Goal: Task Accomplishment & Management: Manage account settings

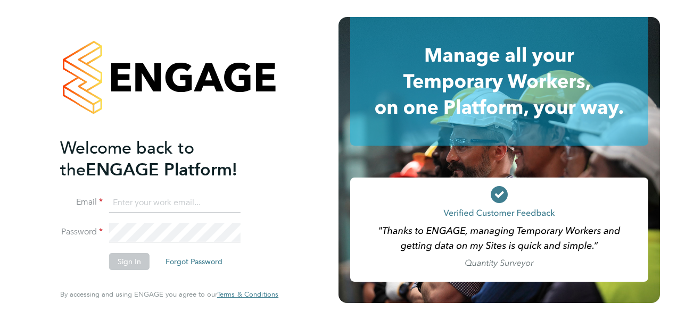
click at [141, 199] on input at bounding box center [174, 203] width 131 height 19
type input "Katie.Macpherson@hays.com"
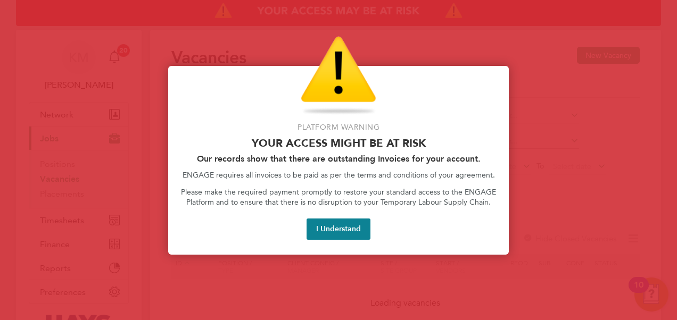
click at [321, 230] on button "I Understand" at bounding box center [338, 229] width 64 height 21
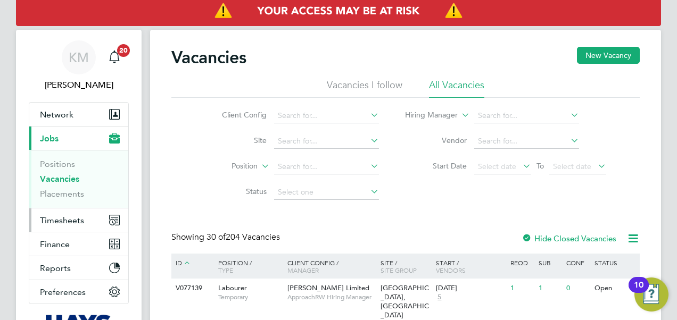
click at [56, 220] on span "Timesheets" at bounding box center [62, 220] width 44 height 10
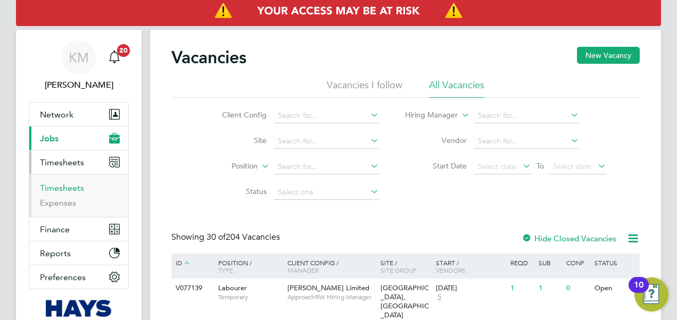
click at [64, 187] on link "Timesheets" at bounding box center [62, 188] width 44 height 10
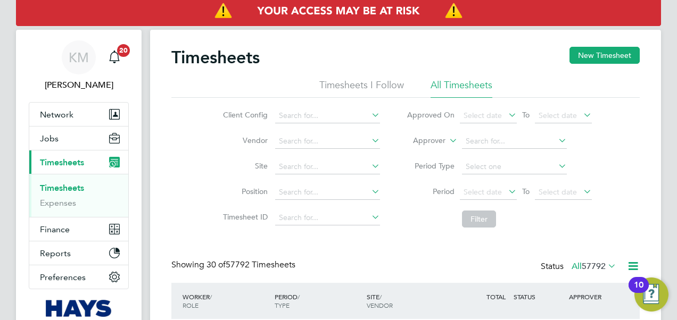
click at [447, 139] on icon at bounding box center [447, 138] width 0 height 10
click at [430, 150] on li "Worker" at bounding box center [419, 153] width 52 height 14
click at [480, 137] on input at bounding box center [514, 141] width 105 height 15
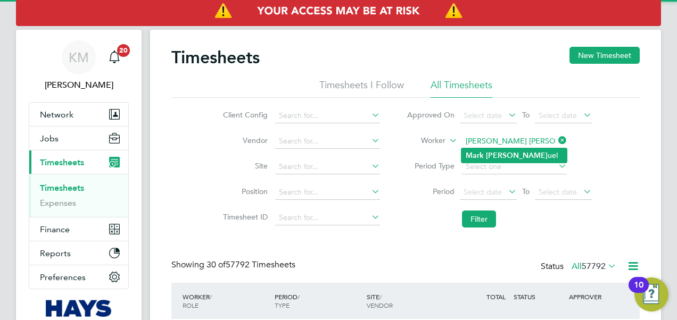
click at [496, 155] on b "Sam" at bounding box center [517, 155] width 62 height 9
type input "Mark Samuel"
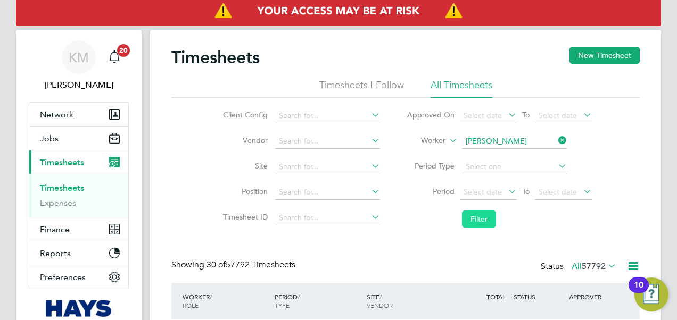
click at [479, 219] on button "Filter" at bounding box center [479, 219] width 34 height 17
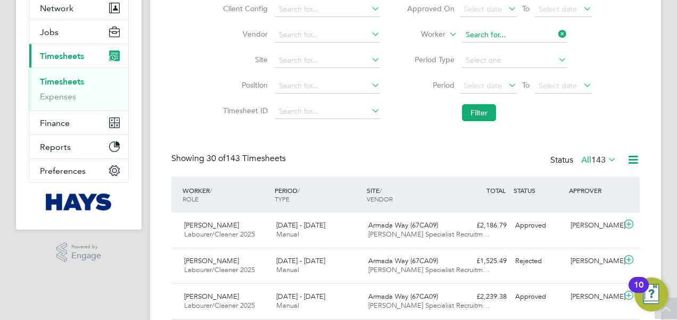
click at [493, 36] on input at bounding box center [514, 35] width 105 height 15
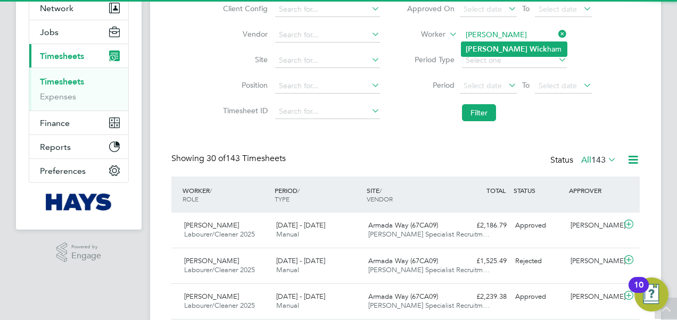
click at [529, 49] on b "Wick" at bounding box center [538, 49] width 18 height 9
type input "Matt Wickham"
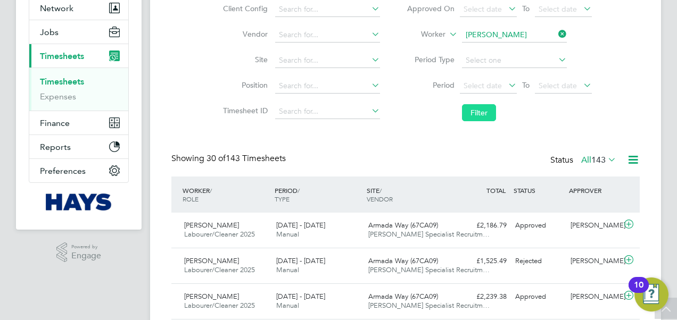
click at [473, 109] on button "Filter" at bounding box center [479, 112] width 34 height 17
click at [431, 223] on span "Armada Way (67CA09)" at bounding box center [403, 225] width 70 height 9
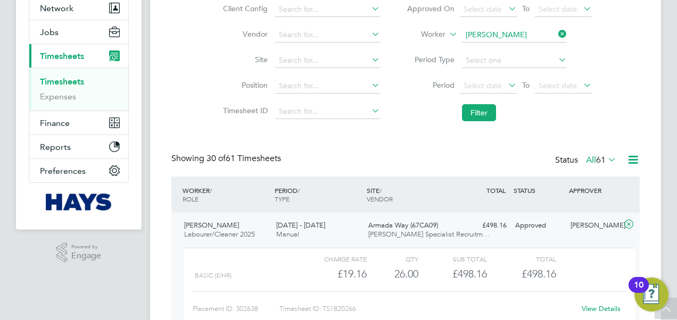
click at [94, 265] on div ".st0{fill:#C0C1C2;} Powered by Engage" at bounding box center [79, 253] width 126 height 46
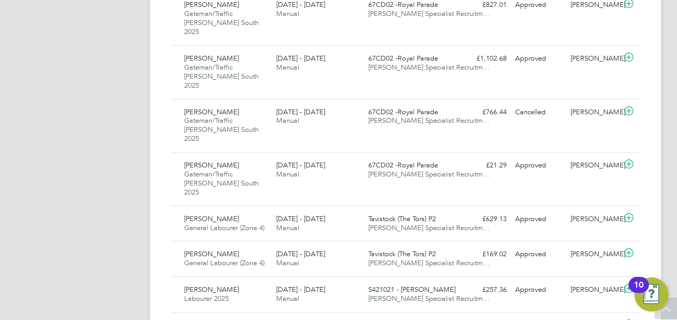
scroll to position [745, 0]
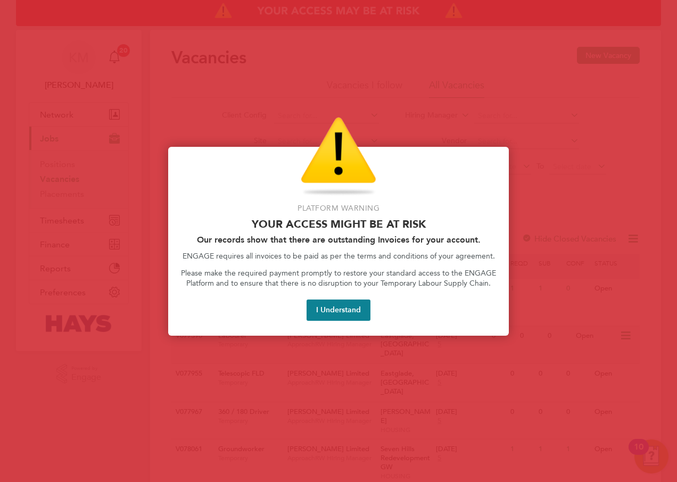
click at [350, 312] on button "I Understand" at bounding box center [338, 310] width 64 height 21
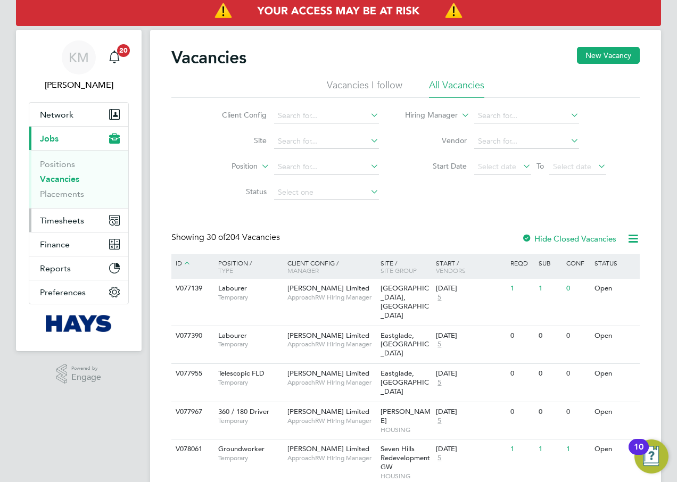
click at [65, 219] on span "Timesheets" at bounding box center [62, 220] width 44 height 10
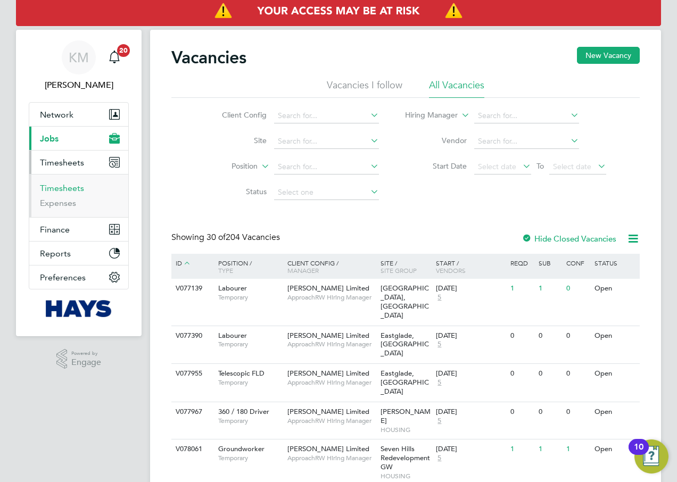
click at [61, 187] on link "Timesheets" at bounding box center [62, 188] width 44 height 10
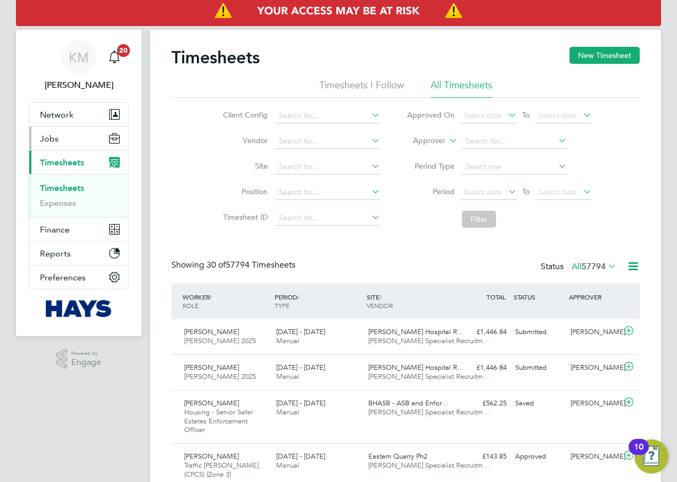
click at [51, 137] on span "Jobs" at bounding box center [49, 139] width 19 height 10
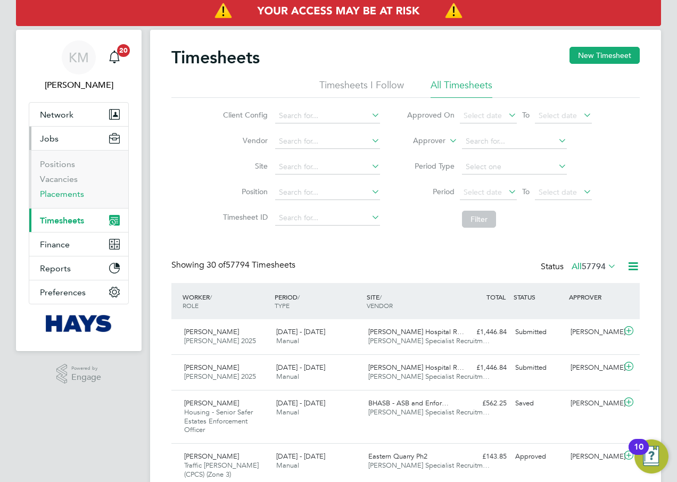
click at [61, 193] on link "Placements" at bounding box center [62, 194] width 44 height 10
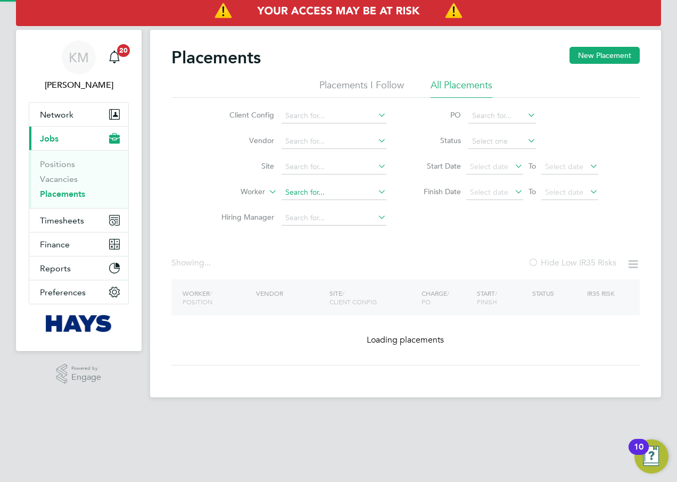
click at [312, 193] on input at bounding box center [333, 192] width 105 height 15
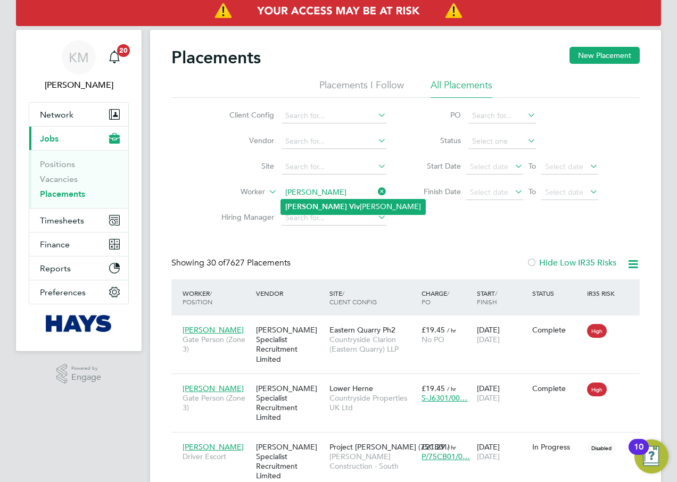
click at [335, 206] on li "Bradley Viv ian" at bounding box center [353, 207] width 144 height 14
type input "[PERSON_NAME]"
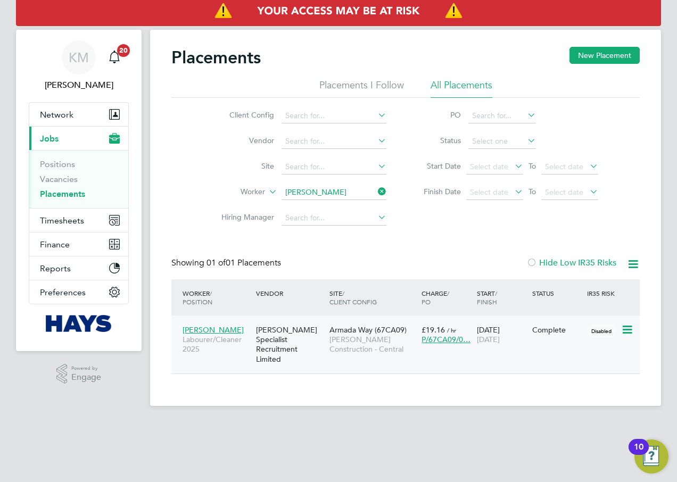
click at [373, 333] on span "Armada Way (67CA09)" at bounding box center [367, 330] width 77 height 10
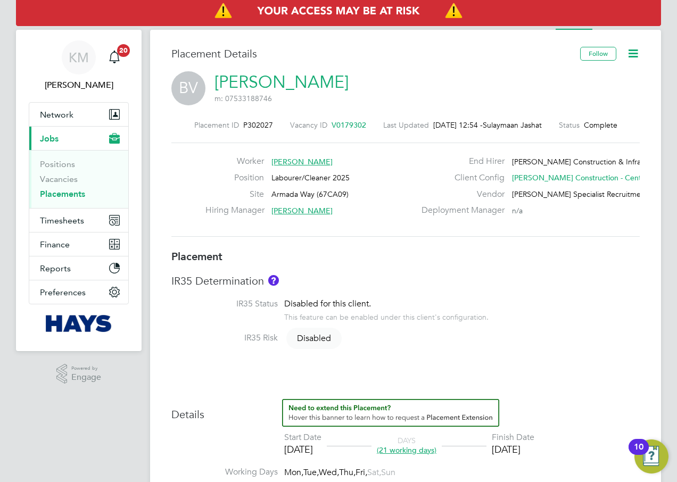
click at [631, 52] on icon at bounding box center [632, 53] width 13 height 13
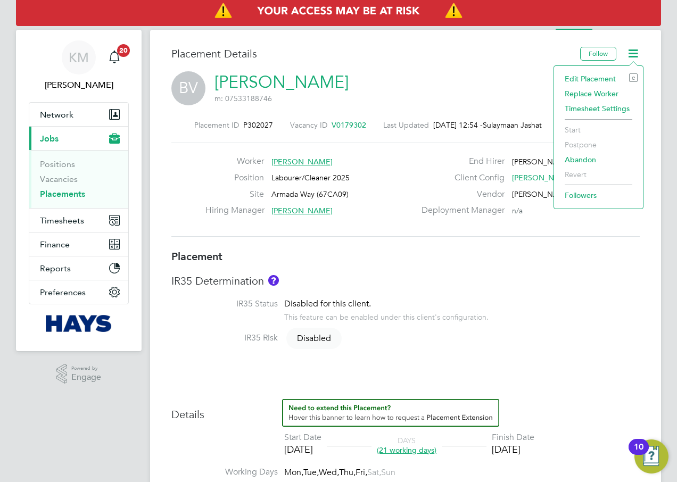
click at [603, 76] on li "Edit Placement e" at bounding box center [598, 78] width 78 height 15
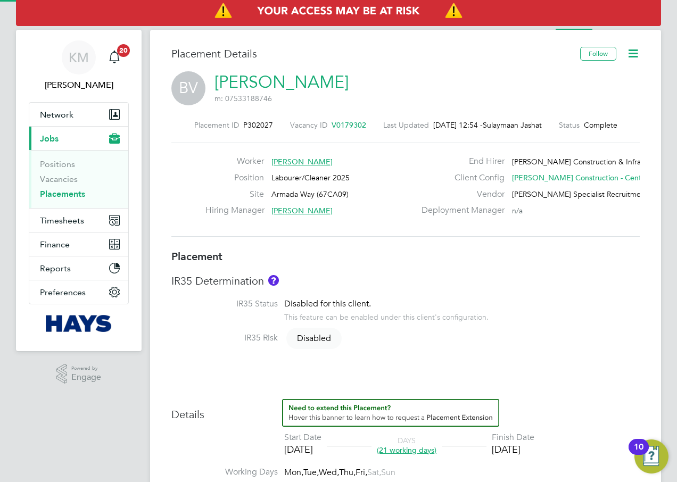
type input "[PERSON_NAME]"
type input "[DATE]"
type input "08:00"
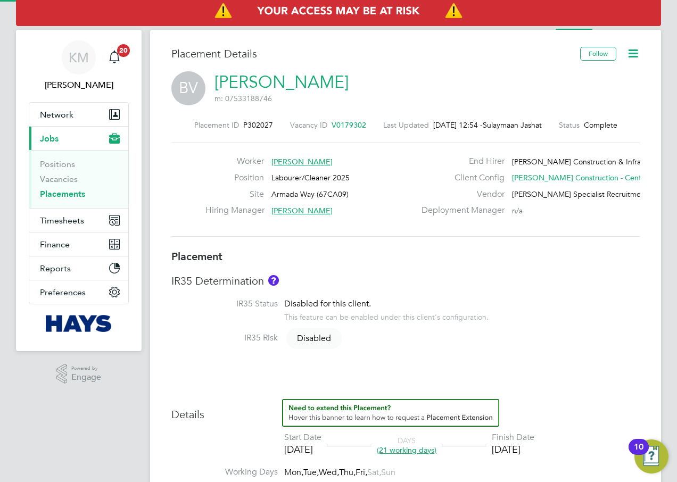
type input "18:00"
type input "30642181"
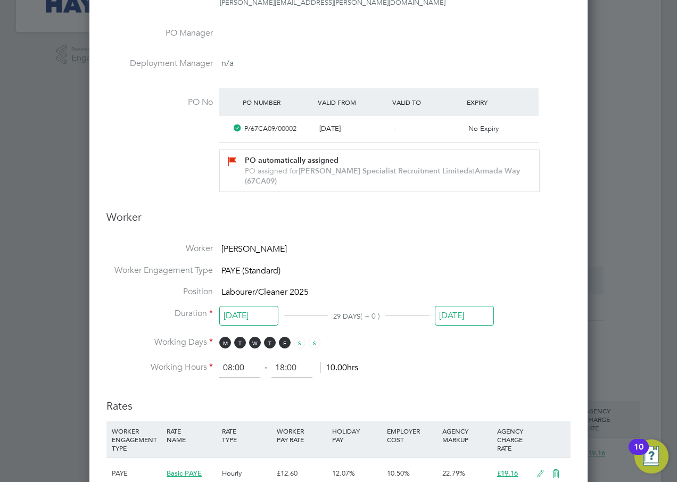
click at [445, 306] on input "[DATE]" at bounding box center [464, 316] width 59 height 20
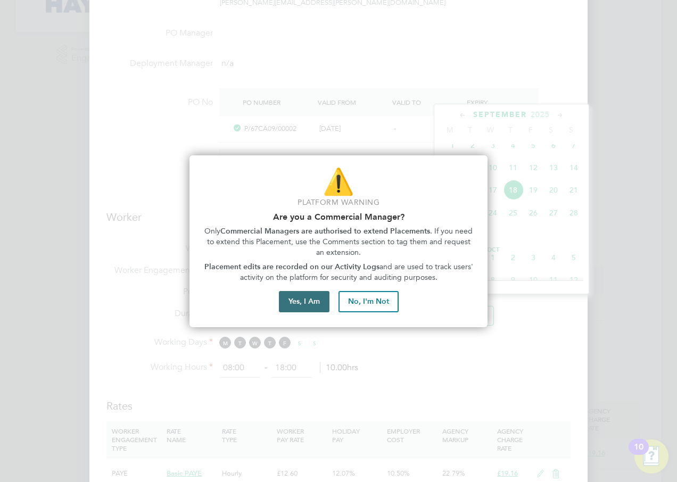
click at [309, 301] on button "Yes, I Am" at bounding box center [304, 301] width 51 height 21
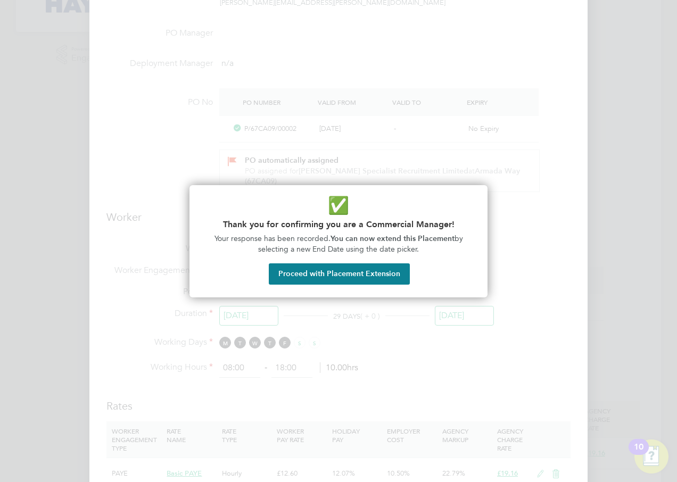
click at [315, 274] on button "Proceed with Placement Extension" at bounding box center [339, 273] width 141 height 21
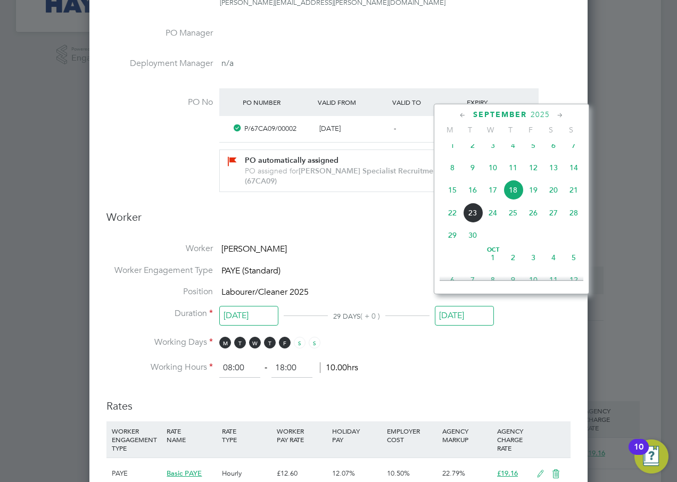
click at [533, 195] on span "19" at bounding box center [533, 190] width 20 height 20
type input "[DATE]"
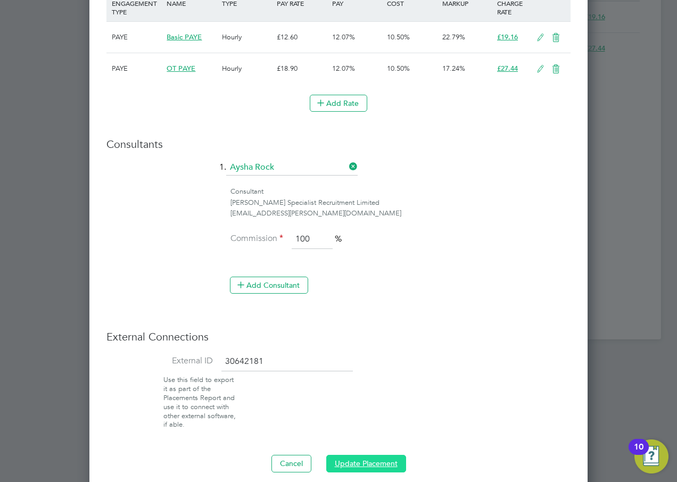
click at [352, 455] on button "Update Placement" at bounding box center [366, 463] width 80 height 17
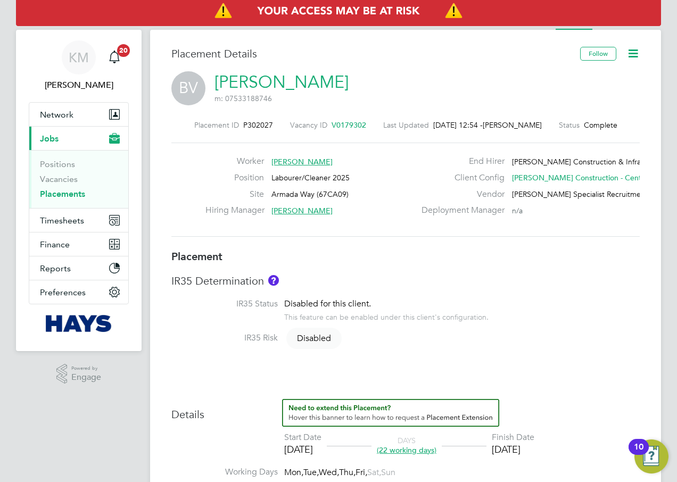
click at [635, 52] on icon at bounding box center [632, 53] width 13 height 13
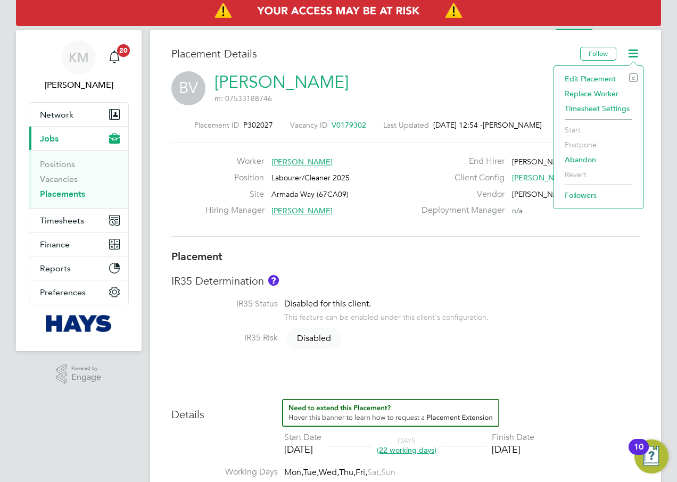
click at [601, 80] on li "Edit Placement e" at bounding box center [598, 78] width 78 height 15
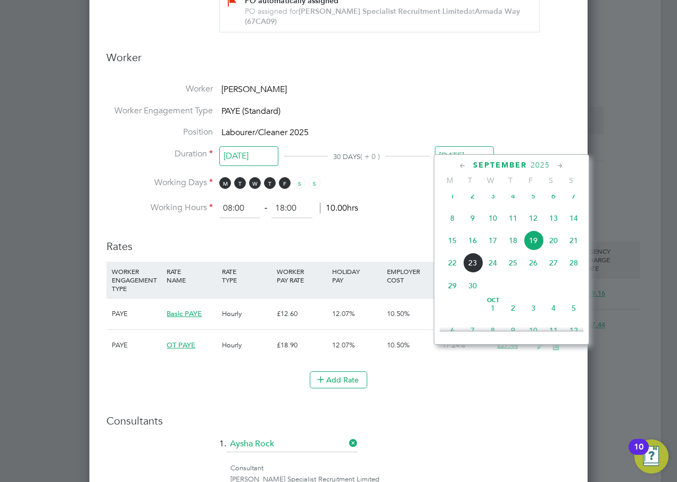
click at [455, 146] on input "[DATE]" at bounding box center [464, 156] width 59 height 20
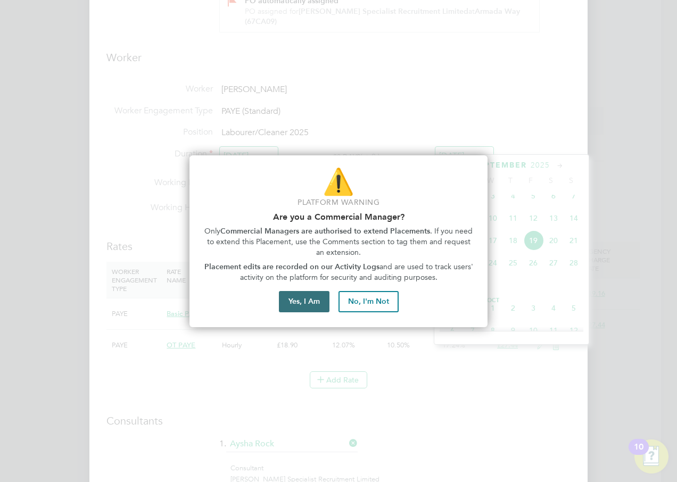
click at [311, 300] on button "Yes, I Am" at bounding box center [304, 301] width 51 height 21
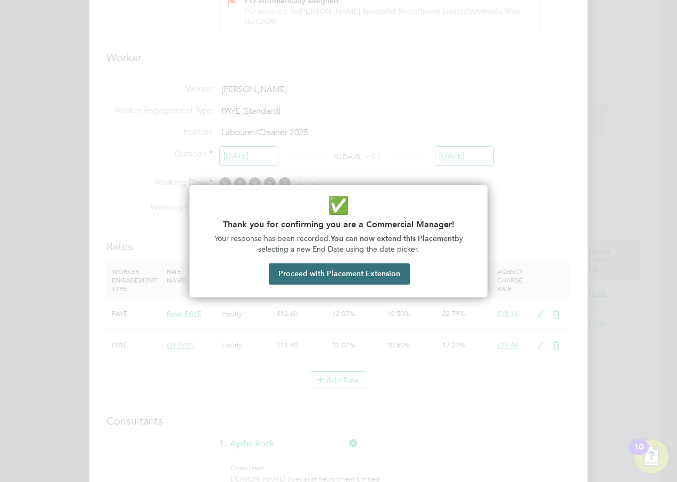
click at [319, 272] on button "Proceed with Placement Extension" at bounding box center [339, 273] width 141 height 21
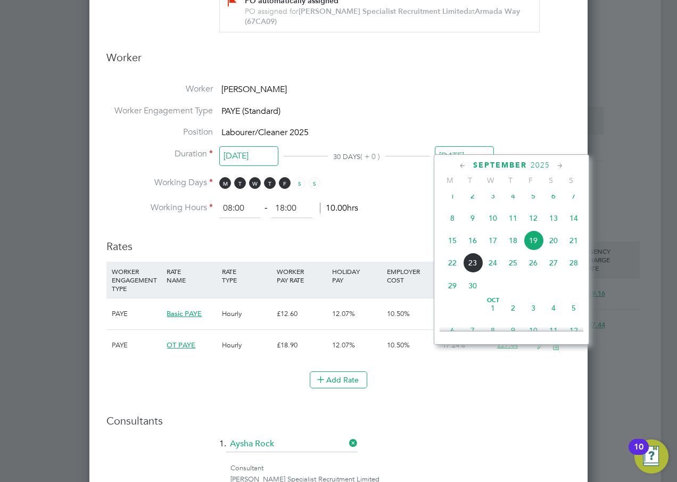
click at [533, 270] on span "26" at bounding box center [533, 263] width 20 height 20
type input "[DATE]"
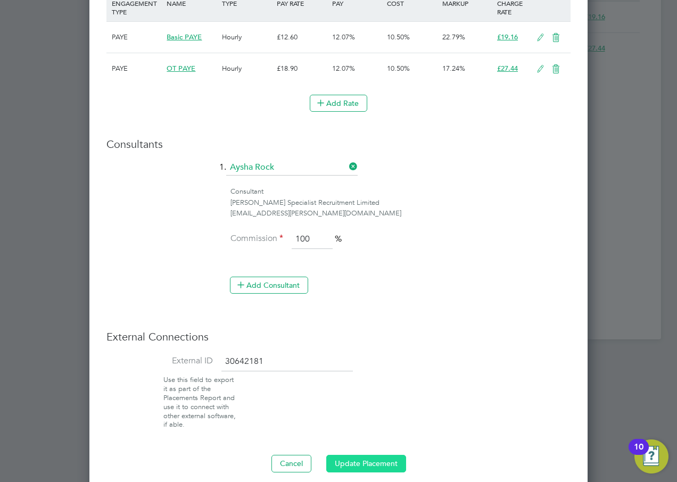
click at [364, 455] on button "Update Placement" at bounding box center [366, 463] width 80 height 17
